Goal: Manage account settings

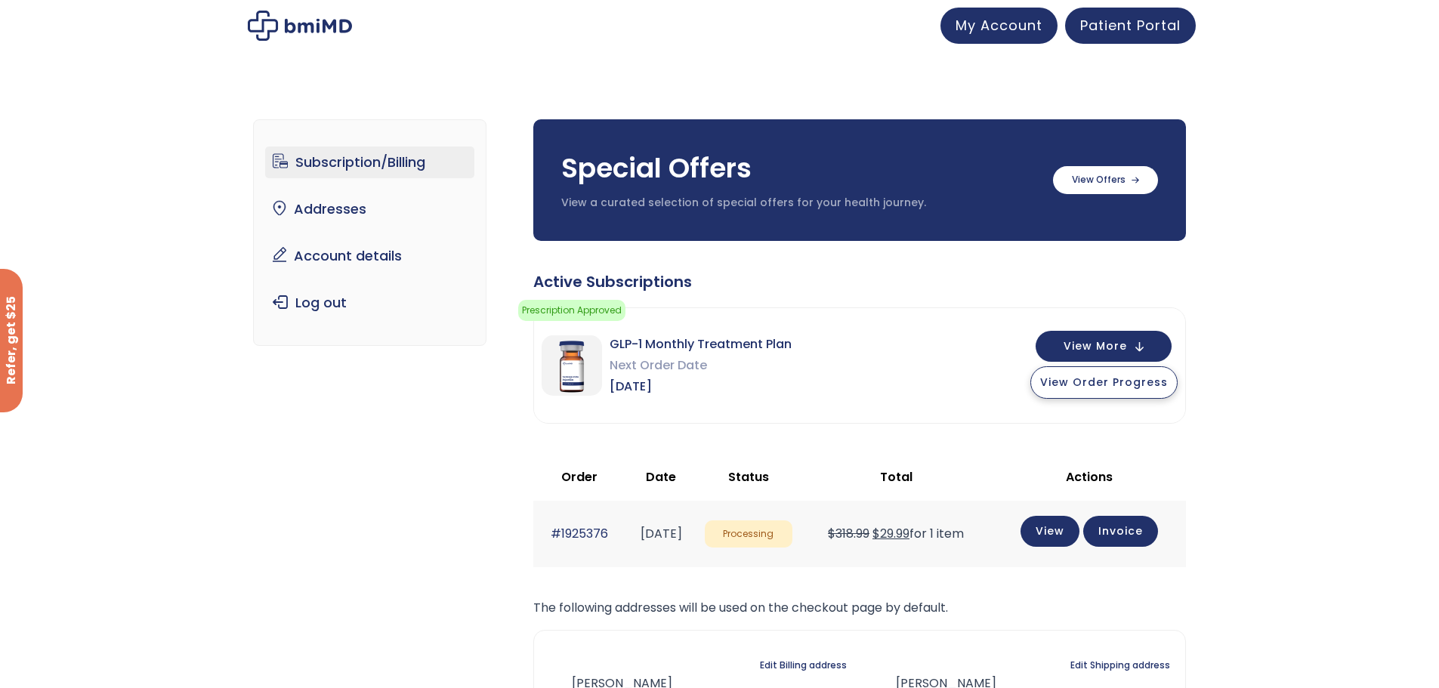
click at [1121, 388] on span "View Order Progress" at bounding box center [1104, 382] width 128 height 15
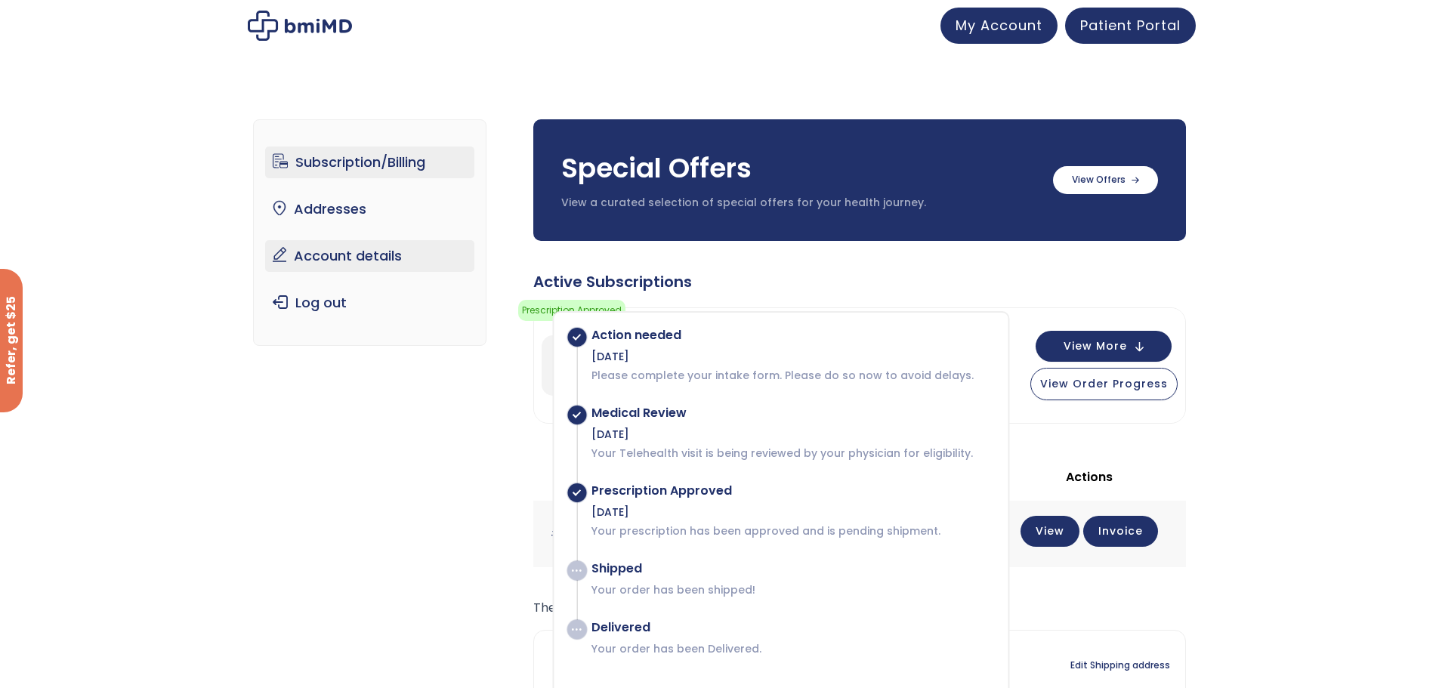
click at [329, 255] on link "Account details" at bounding box center [369, 256] width 209 height 32
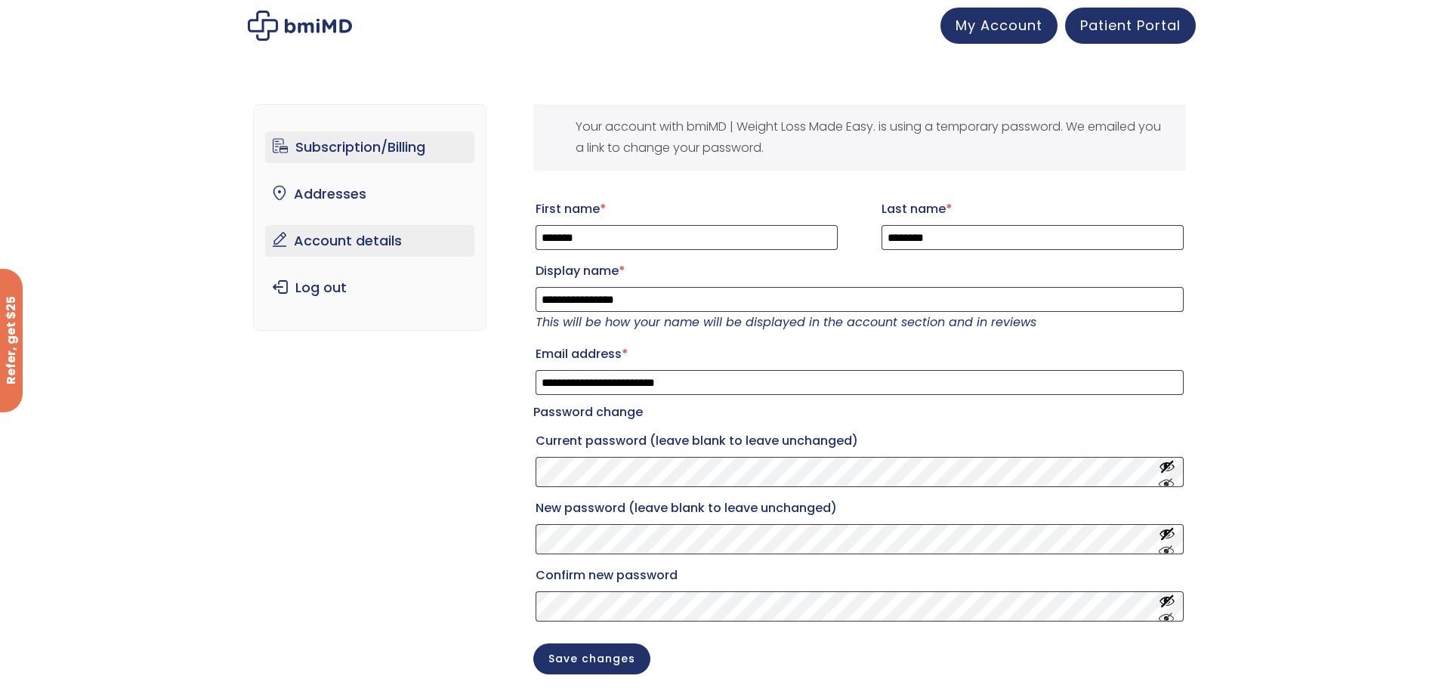
click at [354, 150] on link "Subscription/Billing" at bounding box center [369, 147] width 209 height 32
